Goal: Task Accomplishment & Management: Manage account settings

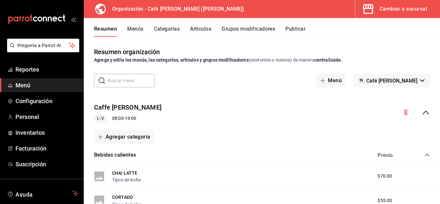
click at [33, 83] on span "Menú" at bounding box center [46, 85] width 63 height 9
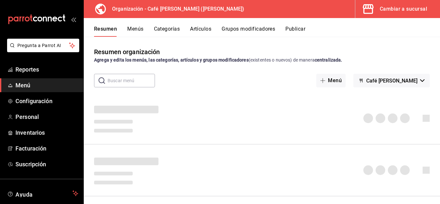
click at [140, 29] on button "Menús" at bounding box center [135, 31] width 16 height 11
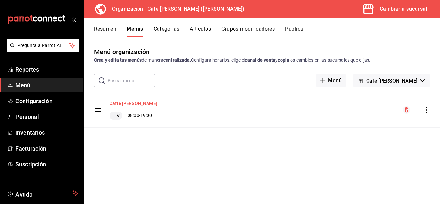
click at [130, 105] on button "Caffe [PERSON_NAME]" at bounding box center [134, 103] width 48 height 6
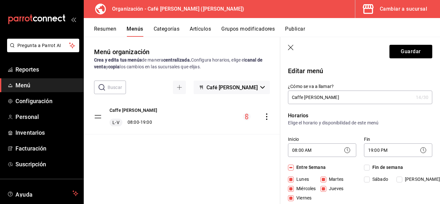
click at [158, 28] on button "Categorías" at bounding box center [167, 31] width 26 height 11
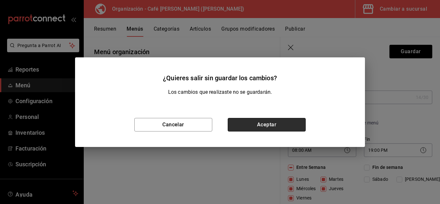
click at [247, 126] on button "Aceptar" at bounding box center [267, 125] width 78 height 14
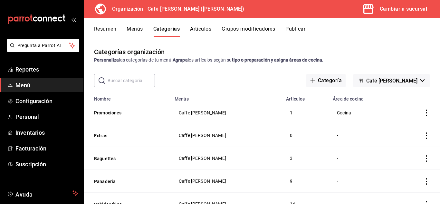
click at [202, 28] on button "Artículos" at bounding box center [200, 31] width 21 height 11
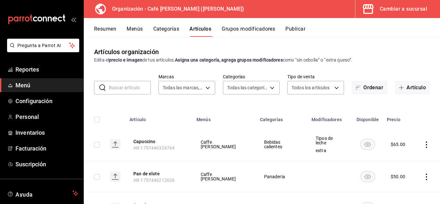
type input "c9442b5d-b7a1-4939-945f-f963828c7eac"
type input "09396b2e-251f-4935-bb9f-4aa857f7f4a6,60c19bcd-fa96-4ae9-950c-7bcc40bb59a3,8997b…"
click at [399, 86] on icon "button" at bounding box center [401, 87] width 5 height 5
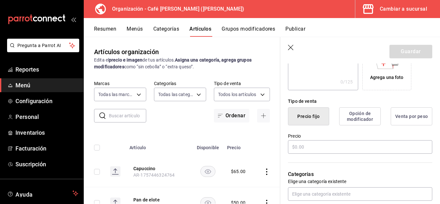
scroll to position [128, 0]
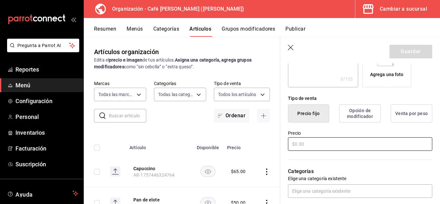
type input "Chocolate Caliente"
click at [339, 145] on input "text" at bounding box center [360, 144] width 144 height 14
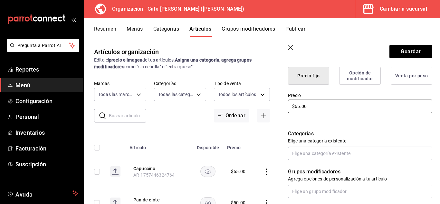
scroll to position [168, 0]
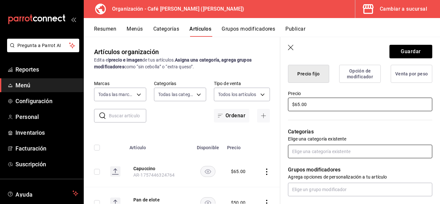
type input "$65.00"
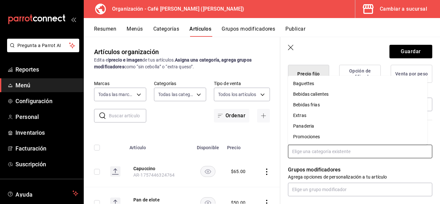
click at [372, 149] on input "text" at bounding box center [360, 152] width 144 height 14
click at [317, 93] on li "Bebidas calientes" at bounding box center [358, 94] width 140 height 11
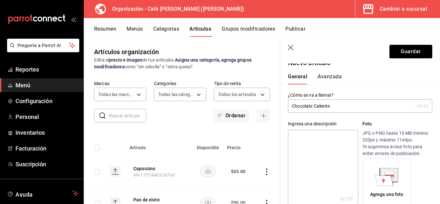
scroll to position [0, 0]
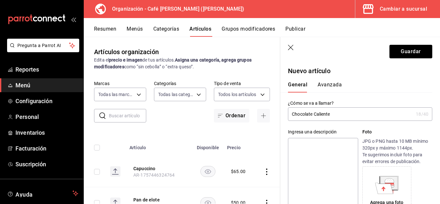
click at [339, 114] on input "Chocolate Caliente" at bounding box center [350, 114] width 125 height 13
type input "C"
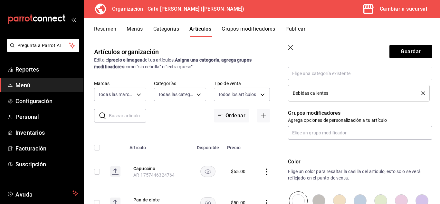
scroll to position [238, 0]
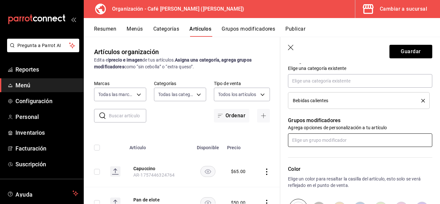
type input "Chocolate caliente"
click at [373, 144] on input "text" at bounding box center [360, 140] width 144 height 14
click at [316, 167] on div "Tipos de leche" at bounding box center [307, 165] width 29 height 7
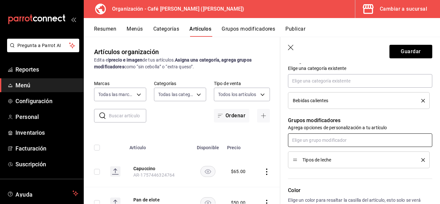
click at [311, 142] on input "text" at bounding box center [360, 140] width 144 height 14
click at [306, 153] on li "extra" at bounding box center [358, 155] width 140 height 11
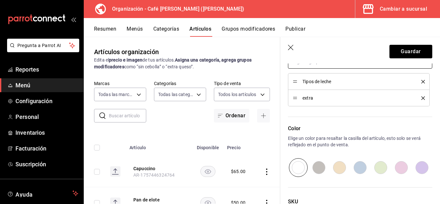
scroll to position [370, 0]
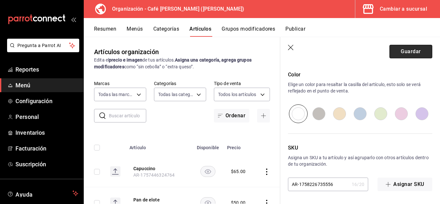
click at [410, 49] on button "Guardar" at bounding box center [411, 52] width 43 height 14
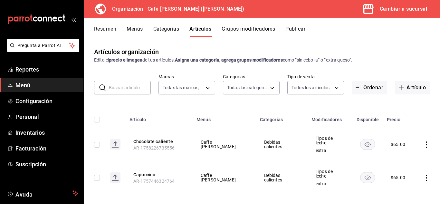
click at [107, 28] on button "Resumen" at bounding box center [105, 31] width 22 height 11
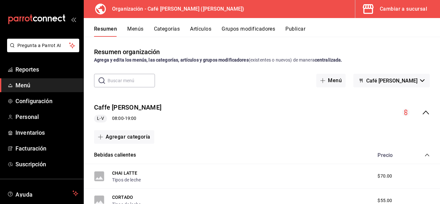
click at [395, 5] on div "Cambiar a sucursal" at bounding box center [403, 9] width 47 height 9
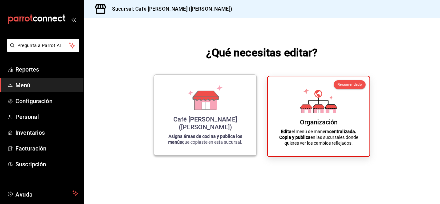
click at [232, 129] on div "Café [PERSON_NAME] ([PERSON_NAME])" at bounding box center [205, 122] width 87 height 15
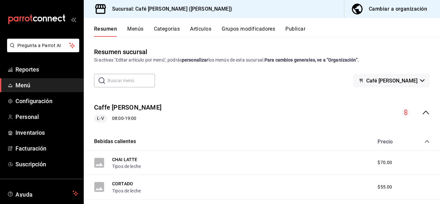
click at [135, 31] on button "Menús" at bounding box center [135, 31] width 16 height 11
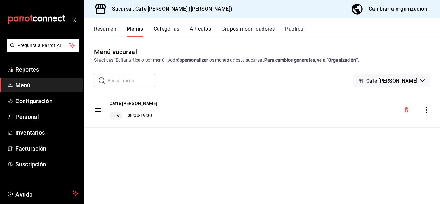
click at [425, 111] on icon "actions" at bounding box center [427, 110] width 6 height 6
click at [345, 100] on div at bounding box center [220, 102] width 440 height 204
click at [366, 10] on span "button" at bounding box center [358, 9] width 15 height 13
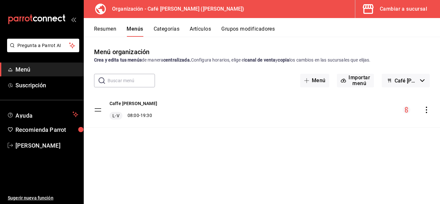
click at [428, 110] on icon "actions" at bounding box center [427, 110] width 6 height 6
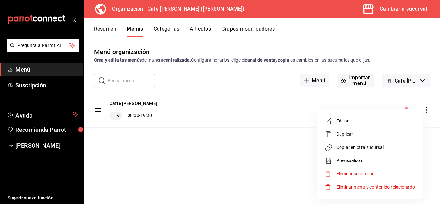
click at [351, 146] on span "Copiar en otra sucursal" at bounding box center [376, 147] width 79 height 7
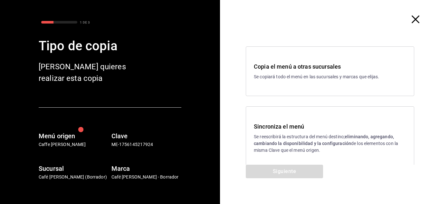
click at [300, 139] on p "Se reescribirá la estructura del menú destino; eliminando, agregando, cambiando…" at bounding box center [330, 143] width 152 height 20
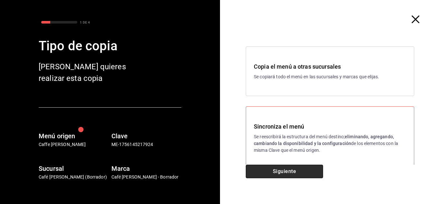
click at [287, 170] on button "Siguiente" at bounding box center [284, 172] width 77 height 14
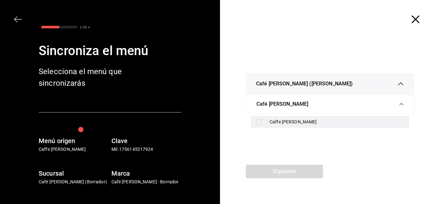
click at [258, 122] on input "checkbox" at bounding box center [259, 122] width 6 height 6
checkbox input "true"
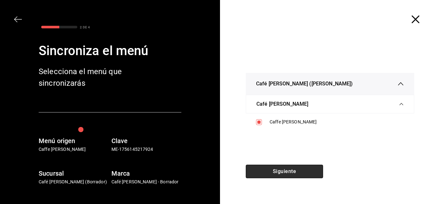
click at [273, 169] on button "Siguiente" at bounding box center [284, 172] width 77 height 14
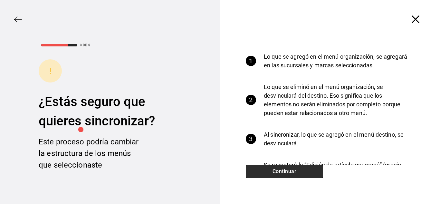
click at [273, 169] on button "Continuar" at bounding box center [284, 172] width 77 height 14
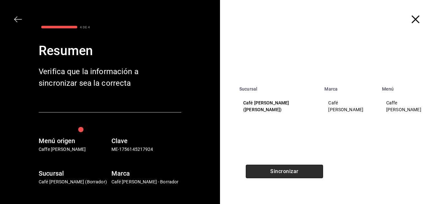
click at [278, 175] on button "Sincronizar" at bounding box center [284, 172] width 77 height 14
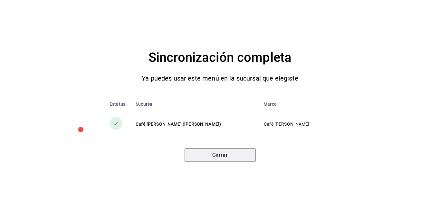
click at [231, 153] on button "Cerrar" at bounding box center [220, 155] width 71 height 14
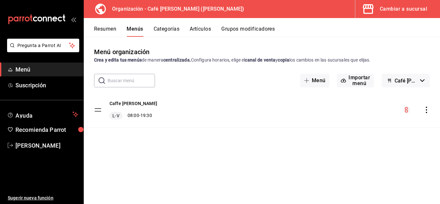
click at [164, 27] on button "Categorías" at bounding box center [167, 31] width 26 height 11
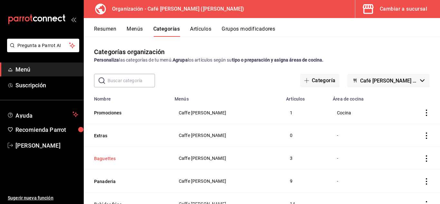
drag, startPoint x: 110, startPoint y: 163, endPoint x: 110, endPoint y: 159, distance: 3.9
click at [110, 159] on th "Baguettes" at bounding box center [127, 158] width 87 height 23
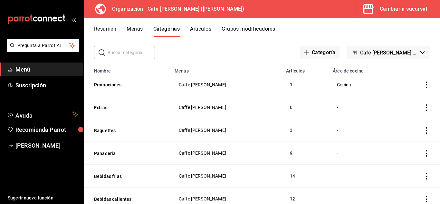
scroll to position [28, 0]
click at [125, 198] on button "Bebidas calientes" at bounding box center [126, 199] width 64 height 6
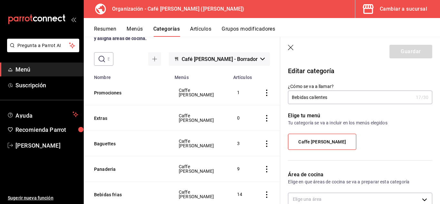
click at [291, 47] on icon "button" at bounding box center [290, 47] width 5 height 5
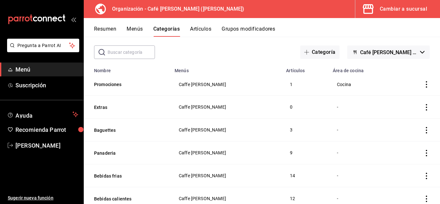
click at [99, 34] on button "Resumen" at bounding box center [105, 31] width 22 height 11
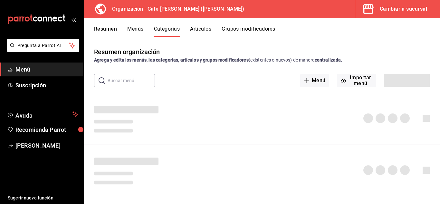
click at [136, 29] on button "Menús" at bounding box center [135, 31] width 16 height 11
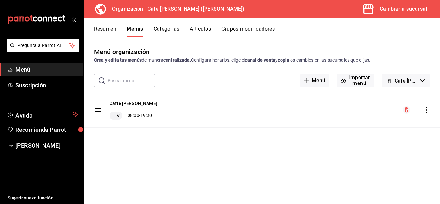
click at [111, 30] on button "Resumen" at bounding box center [105, 31] width 22 height 11
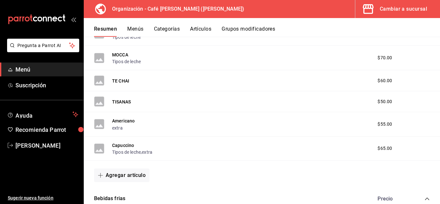
scroll to position [284, 0]
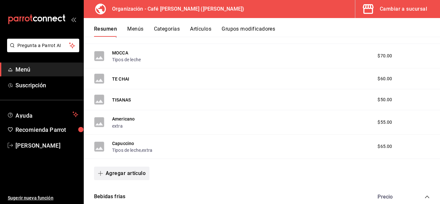
click at [134, 171] on button "Agregar artículo" at bounding box center [121, 174] width 55 height 14
drag, startPoint x: 438, startPoint y: 108, endPoint x: 438, endPoint y: 57, distance: 51.3
click at [438, 57] on div at bounding box center [220, 102] width 440 height 204
click at [138, 30] on button "Menús" at bounding box center [135, 31] width 16 height 11
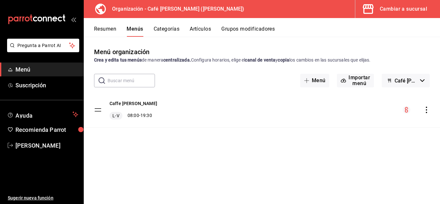
click at [428, 110] on icon "actions" at bounding box center [427, 110] width 6 height 6
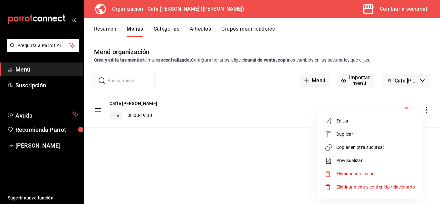
click at [215, 158] on div at bounding box center [220, 102] width 440 height 204
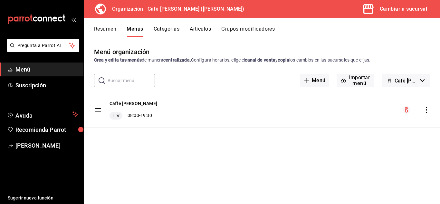
click at [398, 14] on button "Cambiar a sucursal" at bounding box center [396, 9] width 80 height 18
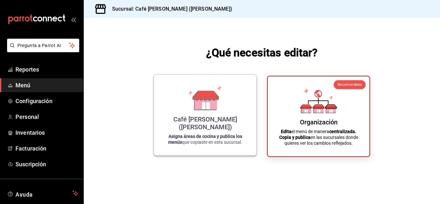
click at [228, 126] on div "Café [PERSON_NAME] ([PERSON_NAME])" at bounding box center [205, 122] width 87 height 15
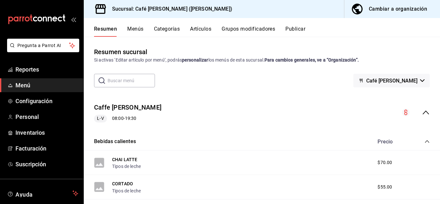
click at [136, 27] on button "Menús" at bounding box center [135, 31] width 16 height 11
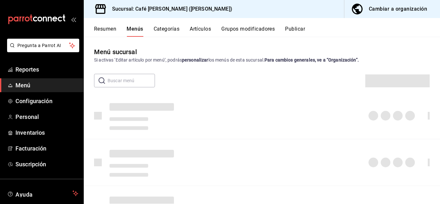
click at [176, 27] on button "Categorías" at bounding box center [167, 31] width 26 height 11
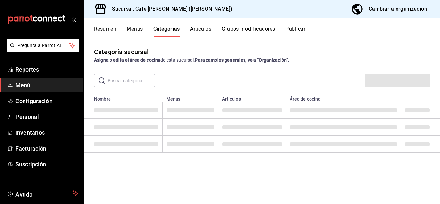
click at [199, 28] on button "Artículos" at bounding box center [200, 31] width 21 height 11
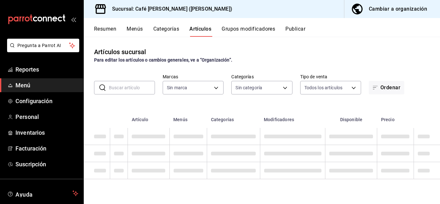
click at [141, 86] on input "text" at bounding box center [132, 87] width 46 height 13
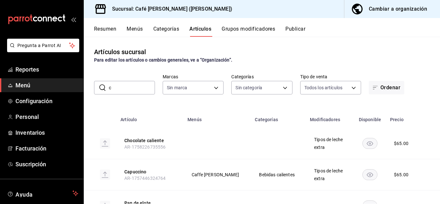
type input "ch"
type input "09396b2e-251f-4935-bb9f-4aa857f7f4a6,60c19bcd-fa96-4ae9-950c-7bcc40bb59a3,8997b…"
type input "cho"
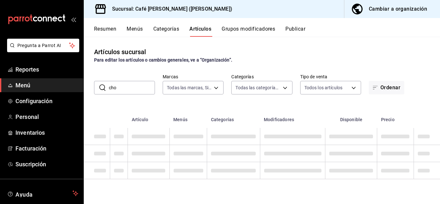
type input "c9442b5d-b7a1-4939-945f-f963828c7eac"
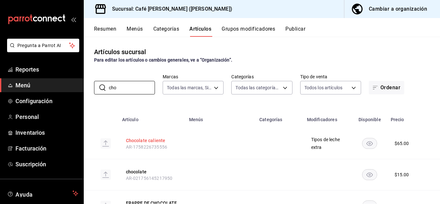
type input "cho"
click at [142, 139] on button "Chocolate caliente" at bounding box center [152, 140] width 52 height 6
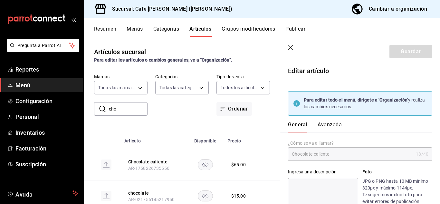
click at [395, 13] on div "Cambiar a organización" at bounding box center [398, 9] width 58 height 9
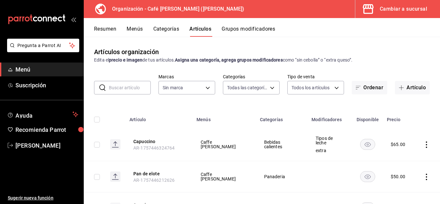
type input "8b27e615-9384-4f3f-9cf4-44fdceb33c84,0119fa23-dcbf-4947-b2da-9be71b69e0b3,e1582…"
type input "b4077a34-ddc8-4c06-86ab-ce41dd4f69da"
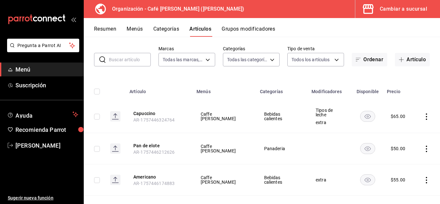
scroll to position [2, 0]
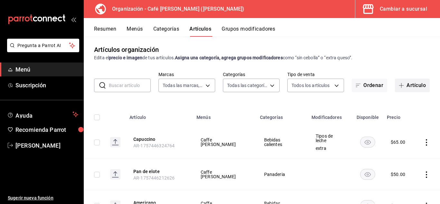
click at [401, 86] on span "button" at bounding box center [403, 85] width 8 height 5
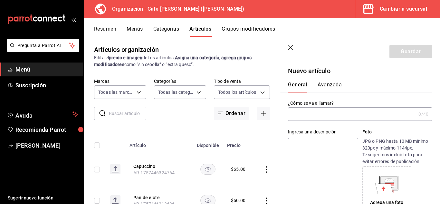
click at [129, 113] on input "text" at bounding box center [127, 113] width 37 height 13
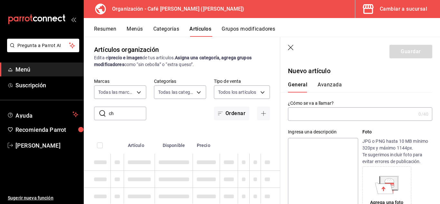
type input "c"
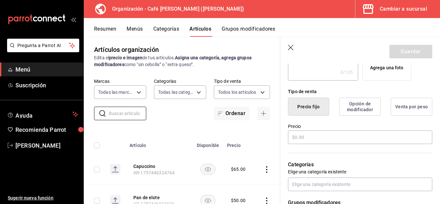
scroll to position [139, 0]
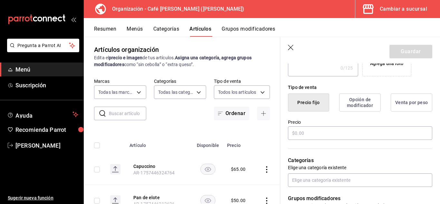
click at [289, 48] on icon "button" at bounding box center [291, 48] width 6 height 6
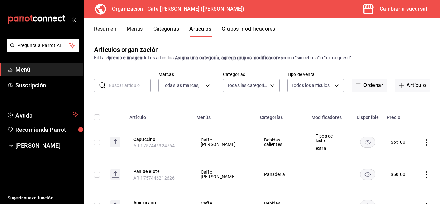
click at [139, 84] on input "text" at bounding box center [130, 85] width 42 height 13
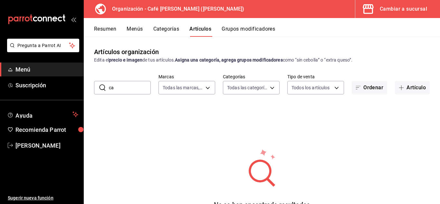
type input "c"
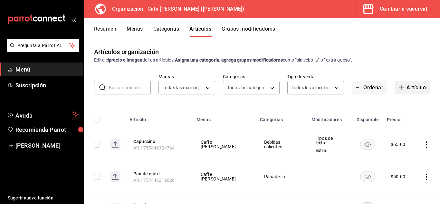
click at [399, 87] on icon "button" at bounding box center [401, 87] width 5 height 5
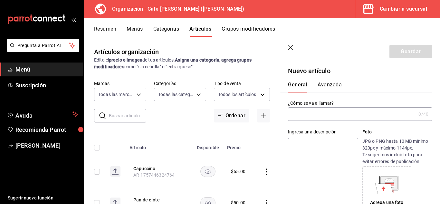
click at [320, 116] on input "text" at bounding box center [352, 114] width 128 height 13
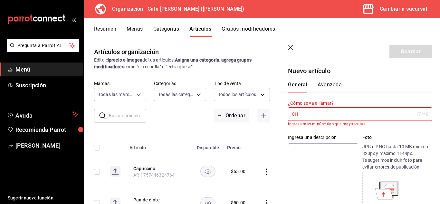
type input "C"
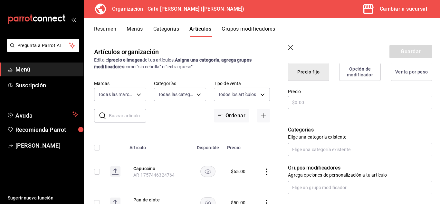
scroll to position [171, 0]
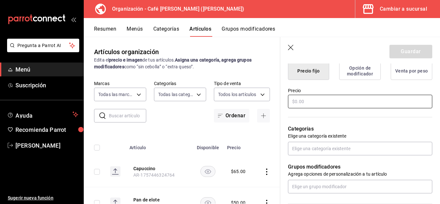
type input "Chocolate Caliente"
click at [346, 104] on input "text" at bounding box center [360, 102] width 144 height 14
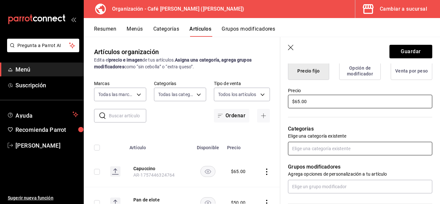
type input "$65.00"
click at [335, 146] on input "text" at bounding box center [360, 149] width 144 height 14
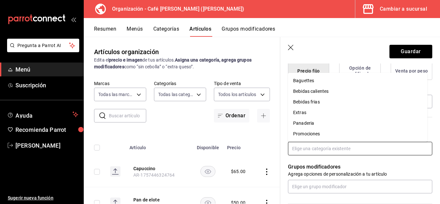
click at [321, 87] on li "Bebidas calientes" at bounding box center [358, 91] width 140 height 11
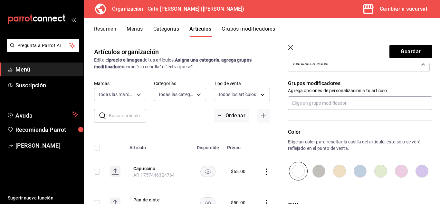
scroll to position [274, 0]
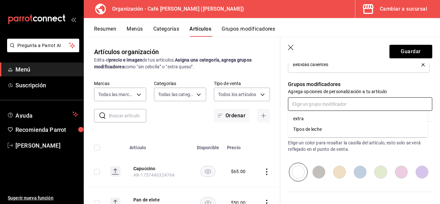
click at [353, 106] on input "text" at bounding box center [360, 104] width 144 height 14
click at [325, 133] on li "Tipos de leche" at bounding box center [358, 129] width 140 height 11
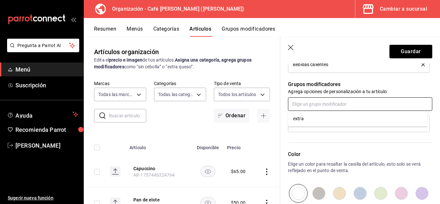
click at [319, 109] on input "text" at bounding box center [360, 104] width 144 height 14
click at [313, 118] on li "extra" at bounding box center [358, 118] width 140 height 11
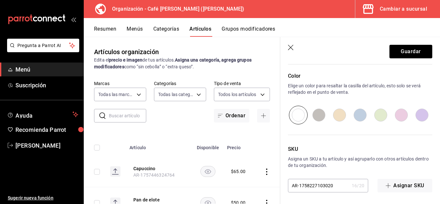
scroll to position [370, 0]
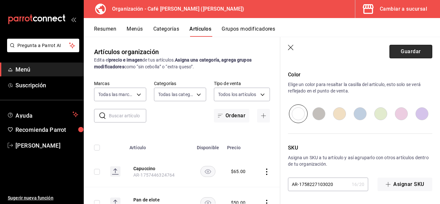
click at [398, 52] on button "Guardar" at bounding box center [411, 52] width 43 height 14
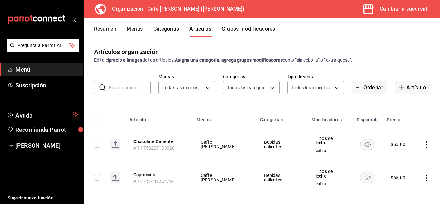
click at [135, 33] on button "Menús" at bounding box center [135, 31] width 16 height 11
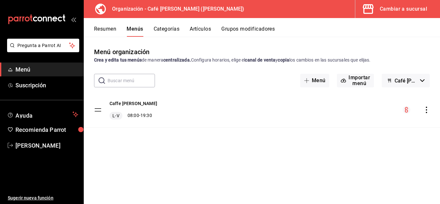
click at [428, 106] on div "menu-maker-table" at bounding box center [416, 110] width 27 height 8
click at [426, 110] on icon "actions" at bounding box center [427, 110] width 6 height 6
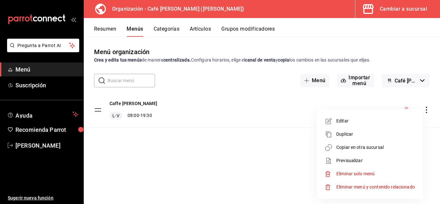
click at [371, 147] on span "Copiar en otra sucursal" at bounding box center [376, 147] width 79 height 7
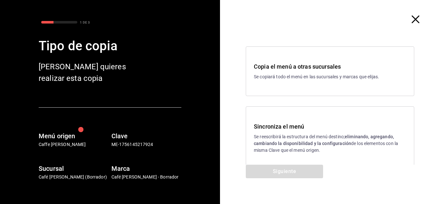
click at [275, 125] on h3 "Sincroniza el menú" at bounding box center [330, 126] width 152 height 9
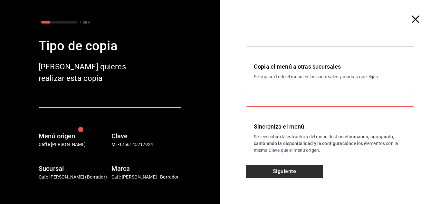
click at [278, 172] on button "Siguiente" at bounding box center [284, 172] width 77 height 14
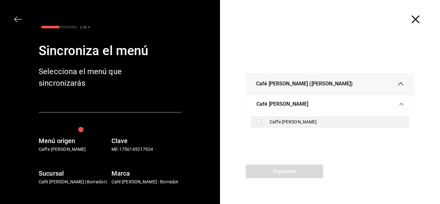
click at [258, 124] on input "checkbox" at bounding box center [259, 122] width 6 height 6
checkbox input "true"
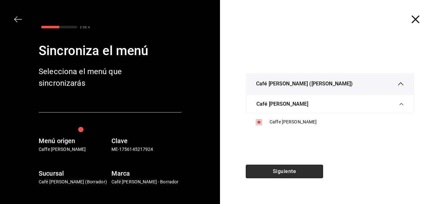
click at [274, 173] on button "Siguiente" at bounding box center [284, 172] width 77 height 14
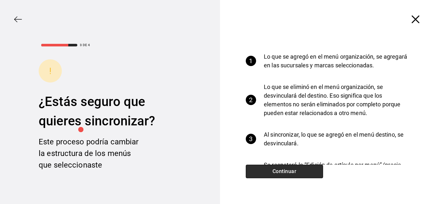
click at [274, 173] on button "Continuar" at bounding box center [284, 172] width 77 height 14
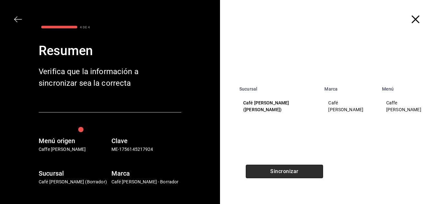
click at [274, 173] on button "Sincronizar" at bounding box center [284, 172] width 77 height 14
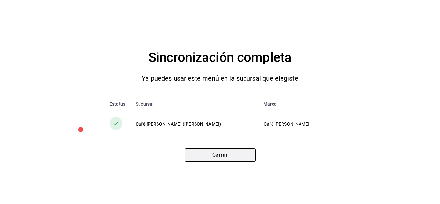
click at [239, 151] on button "Cerrar" at bounding box center [220, 155] width 71 height 14
